Goal: Transaction & Acquisition: Purchase product/service

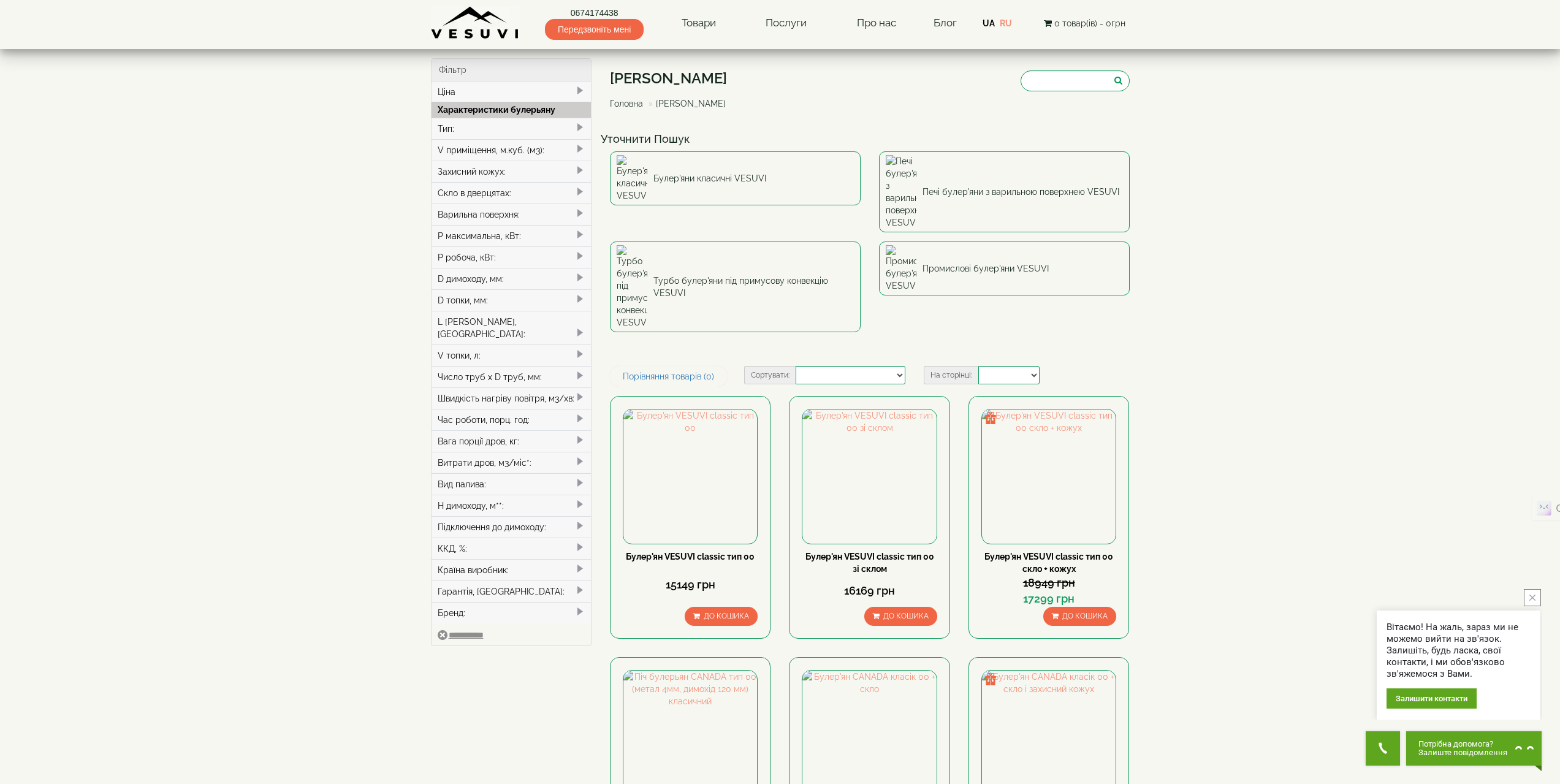
select select
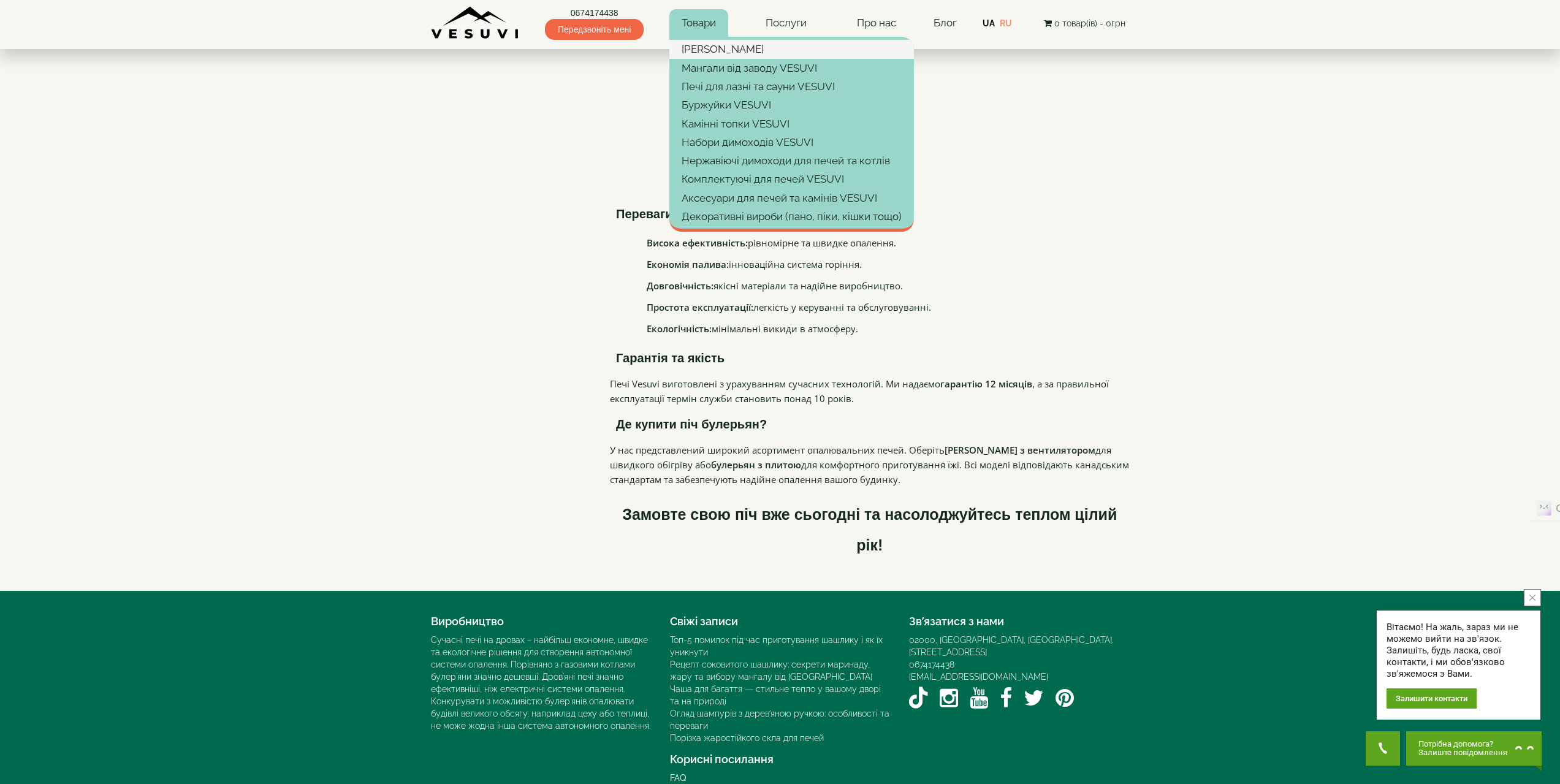
click at [709, 48] on link "[PERSON_NAME]" at bounding box center [791, 49] width 245 height 18
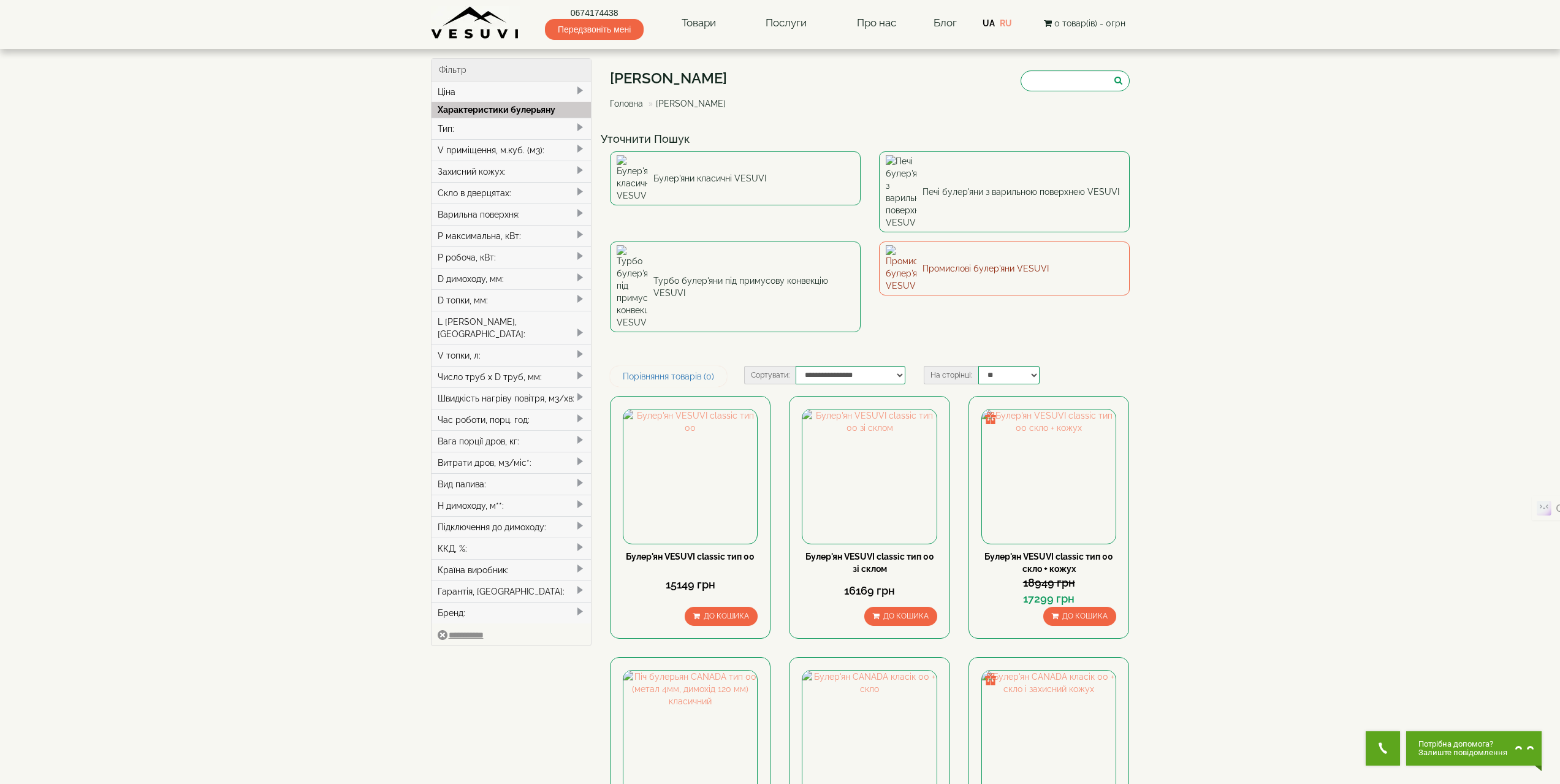
click at [1062, 241] on link "Промислові булер'яни VESUVI" at bounding box center [1004, 268] width 250 height 54
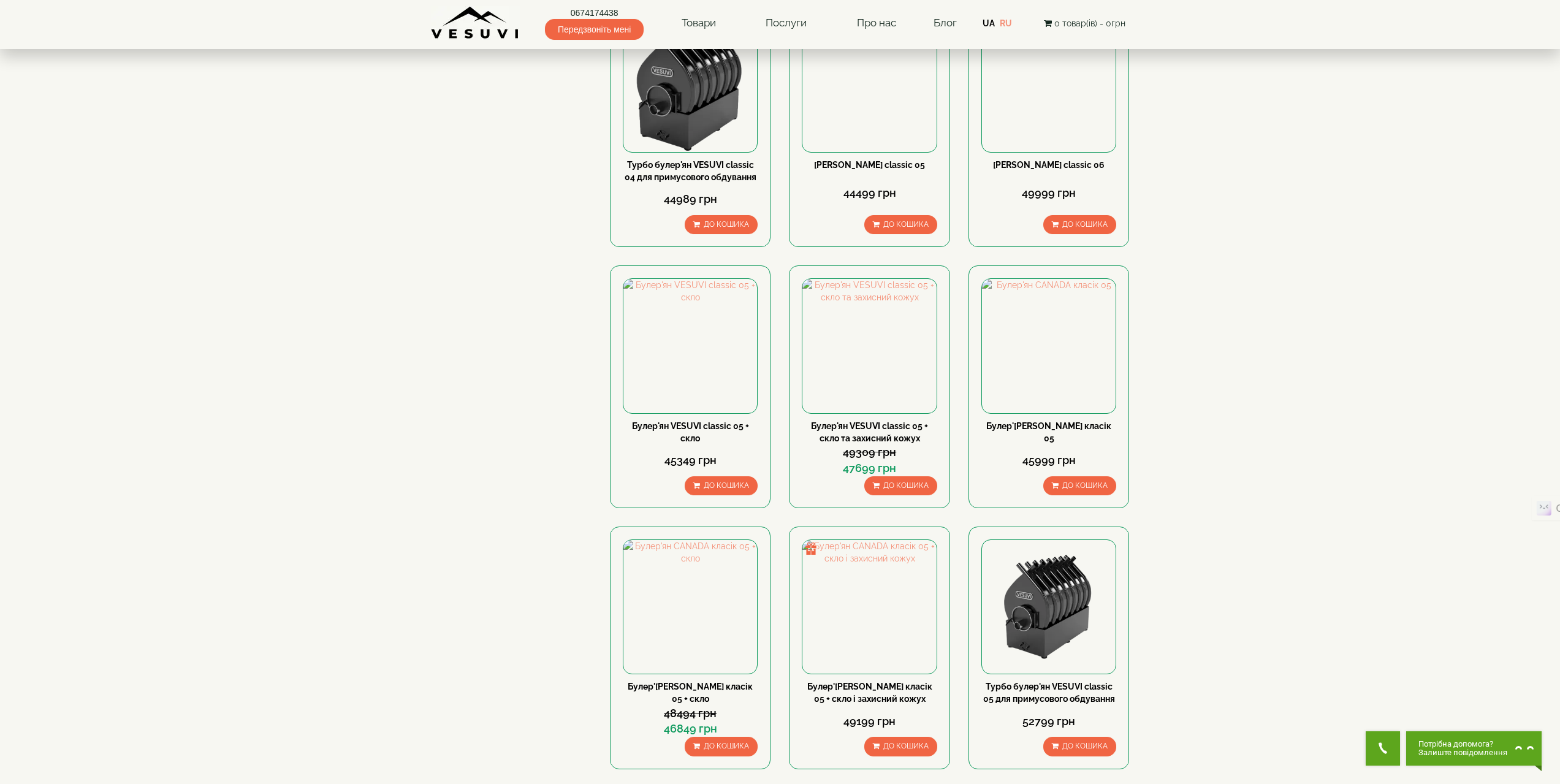
scroll to position [919, 0]
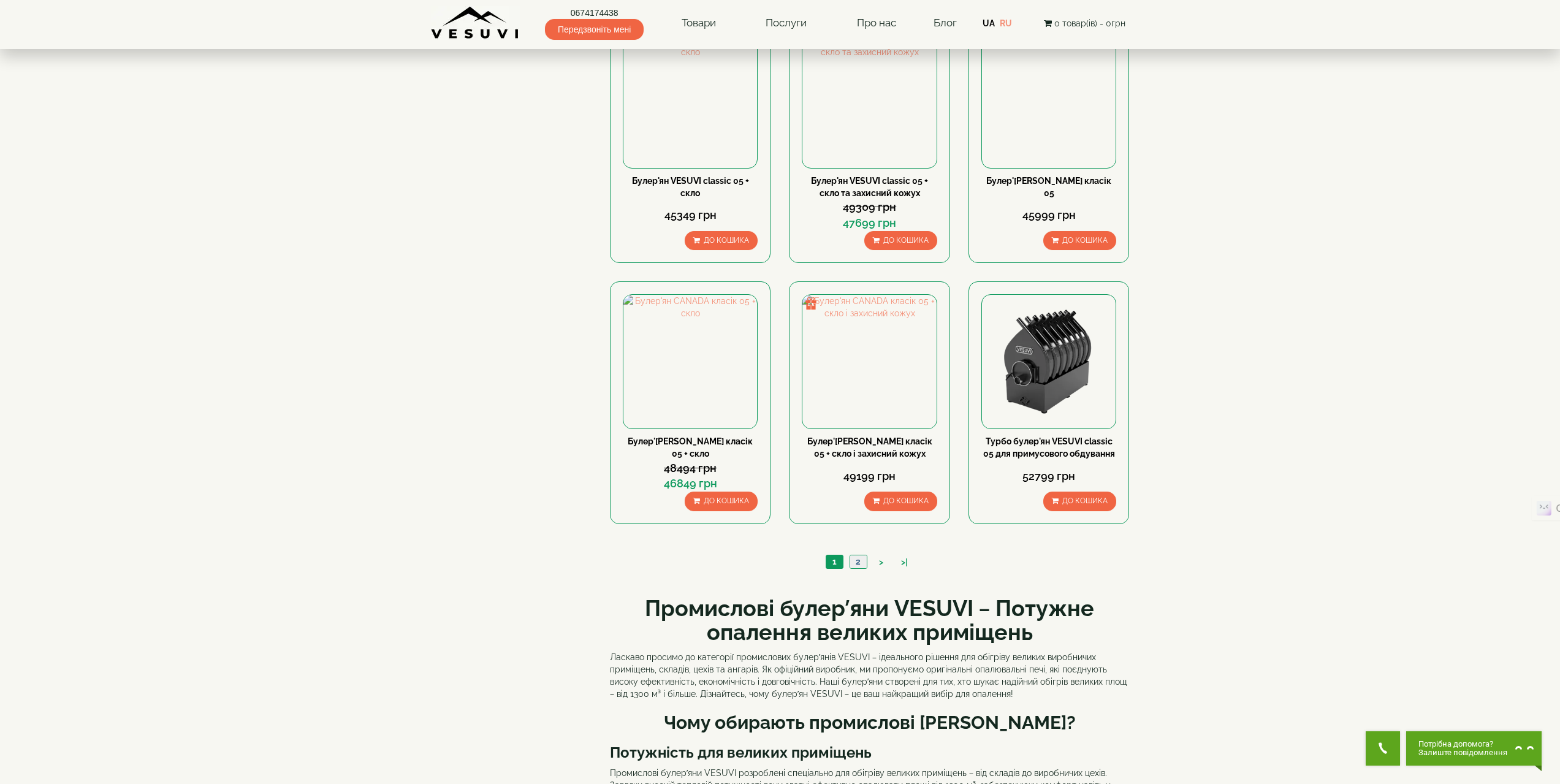
click at [861, 563] on link "2" at bounding box center [858, 561] width 17 height 13
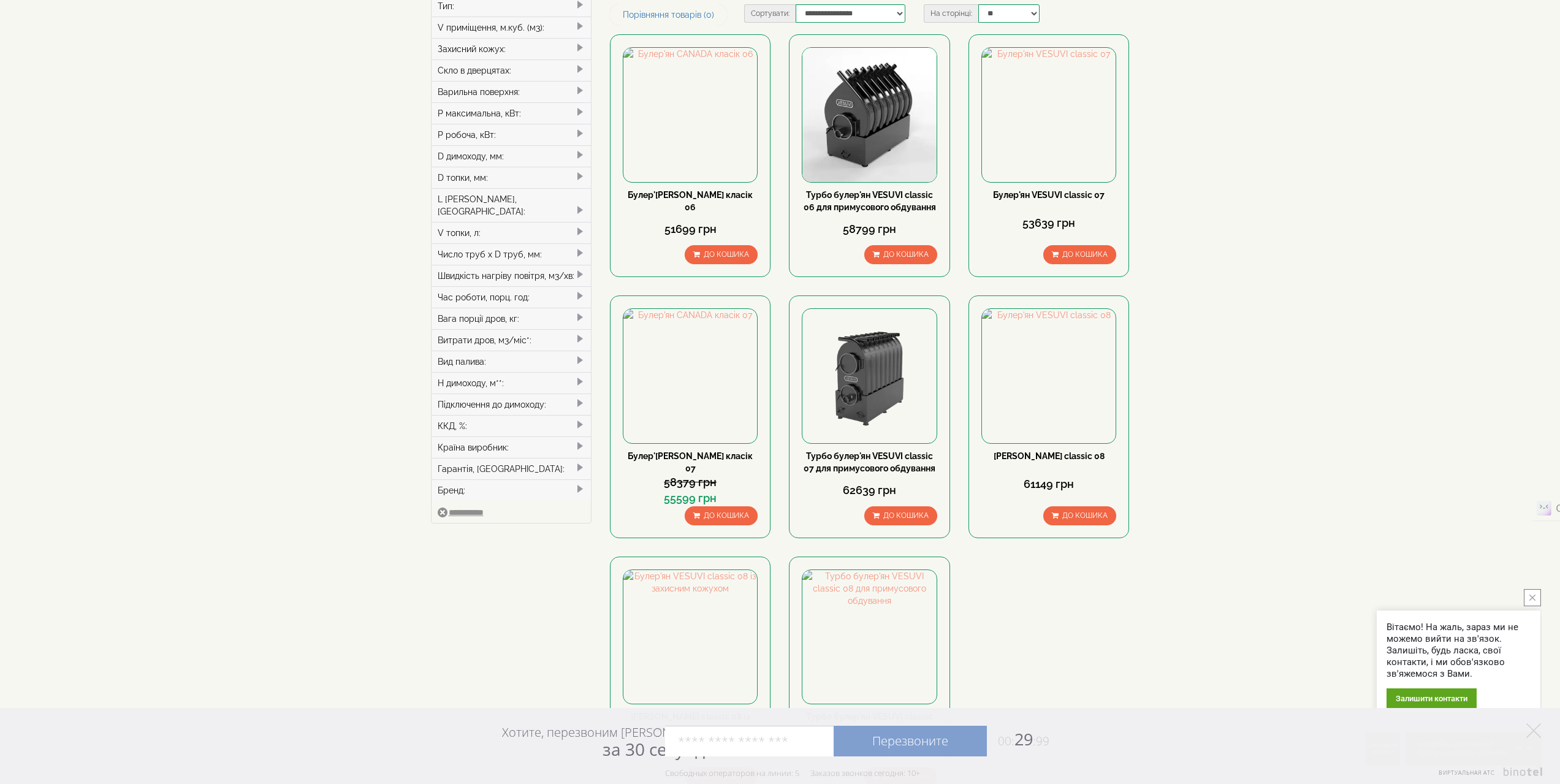
scroll to position [61, 0]
